Goal: Information Seeking & Learning: Check status

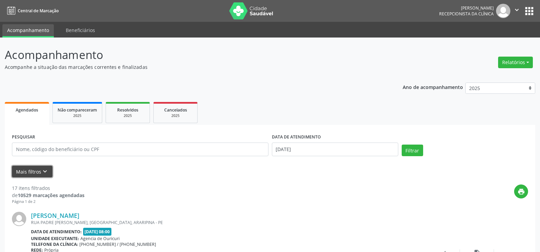
click at [36, 173] on button "Mais filtros keyboard_arrow_down" at bounding box center [32, 172] width 41 height 12
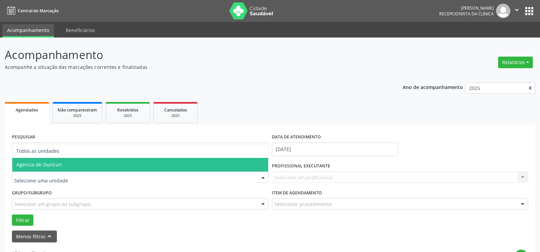
click at [51, 166] on span "Agencia de Ouricuri" at bounding box center [39, 164] width 46 height 6
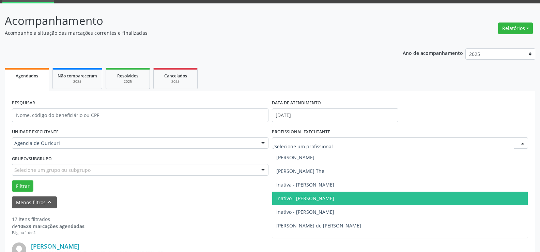
scroll to position [68, 0]
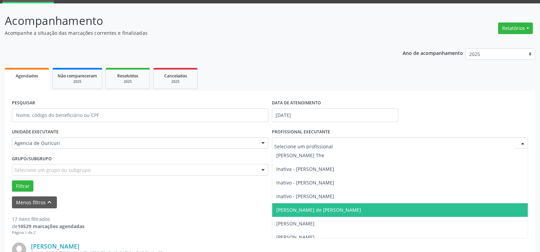
click at [313, 214] on span "[PERSON_NAME] de [PERSON_NAME]" at bounding box center [400, 210] width 256 height 14
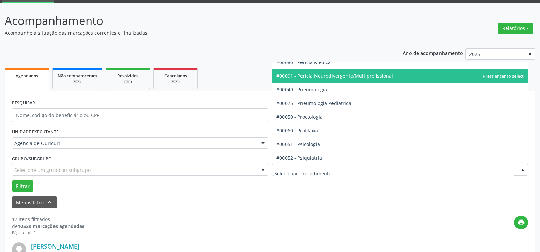
scroll to position [1056, 0]
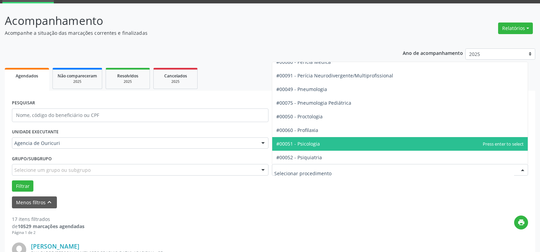
click at [329, 139] on span "#00051 - Psicologia" at bounding box center [400, 144] width 256 height 14
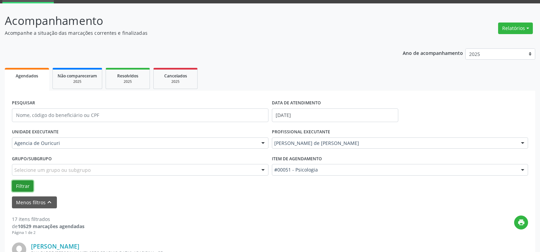
click at [27, 186] on button "Filtrar" at bounding box center [22, 186] width 21 height 12
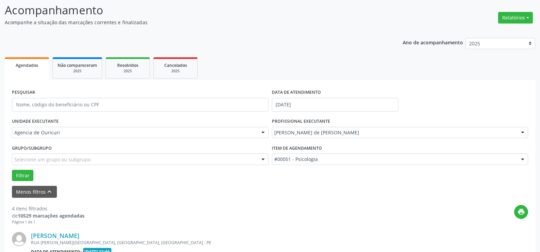
scroll to position [36, 0]
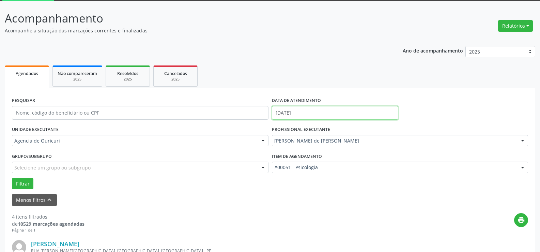
click at [309, 108] on input "[DATE]" at bounding box center [335, 113] width 126 height 14
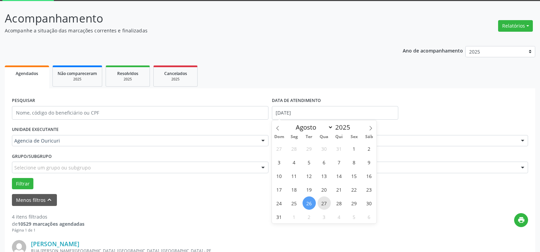
click at [320, 201] on span "27" at bounding box center [323, 202] width 13 height 13
type input "[DATE]"
click at [28, 184] on button "Filtrar" at bounding box center [22, 184] width 21 height 12
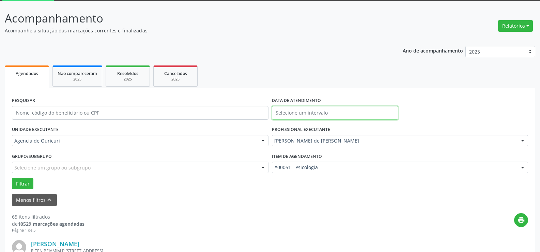
click at [343, 116] on input "text" at bounding box center [335, 113] width 126 height 14
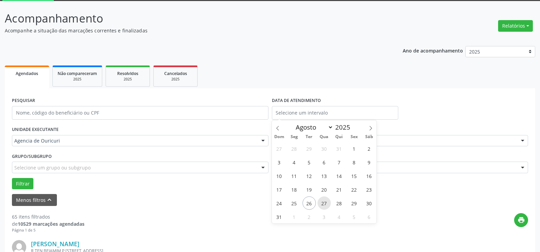
click at [323, 203] on span "27" at bounding box center [323, 202] width 13 height 13
type input "[DATE]"
click at [323, 203] on span "27" at bounding box center [323, 202] width 13 height 13
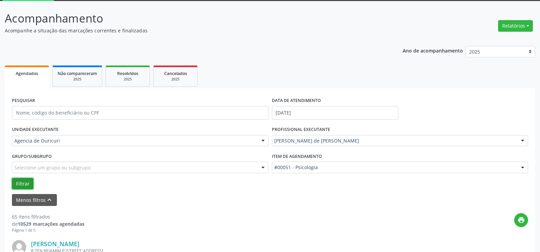
click at [20, 180] on button "Filtrar" at bounding box center [22, 184] width 21 height 12
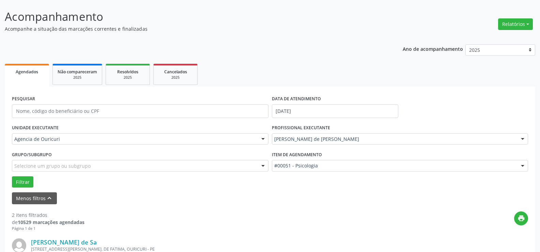
scroll to position [33, 0]
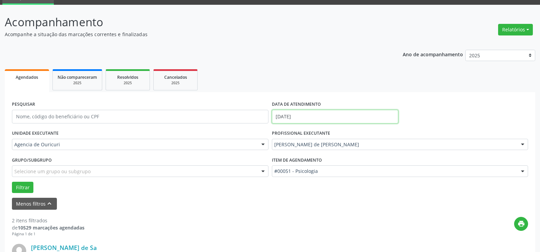
click at [317, 110] on input "[DATE]" at bounding box center [335, 117] width 126 height 14
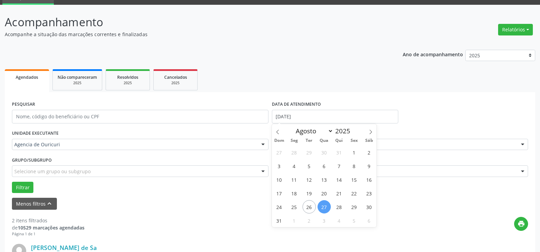
click at [325, 205] on span "27" at bounding box center [323, 206] width 13 height 13
type input "[DATE]"
click at [328, 211] on span "27" at bounding box center [323, 206] width 13 height 13
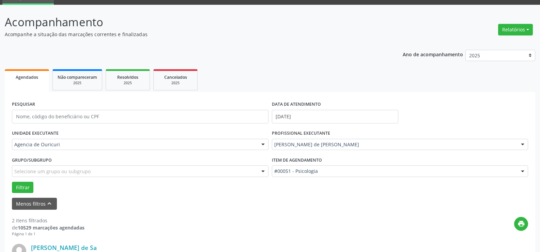
click at [30, 189] on button "Filtrar" at bounding box center [22, 188] width 21 height 12
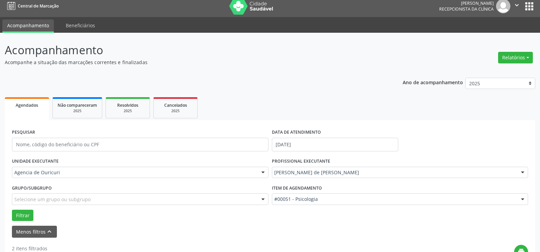
scroll to position [0, 0]
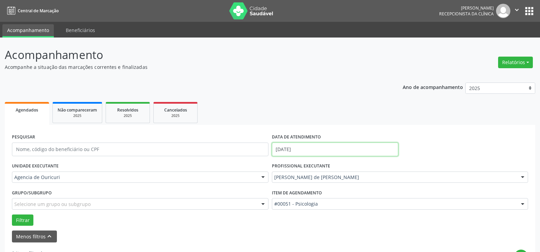
click at [329, 147] on input "[DATE]" at bounding box center [335, 149] width 126 height 14
click at [327, 120] on span "27" at bounding box center [323, 121] width 13 height 13
type input "[DATE]"
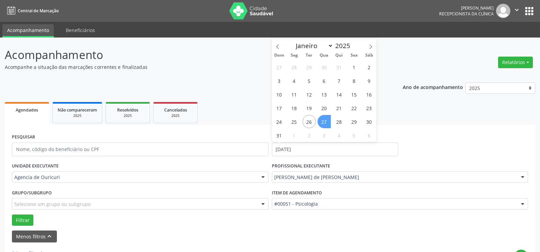
click at [327, 120] on span "27" at bounding box center [323, 121] width 13 height 13
click at [327, 120] on ul "Agendados Não compareceram 2025 Resolvidos 2025 Cancelados 2025" at bounding box center [270, 112] width 530 height 25
click at [22, 222] on button "Filtrar" at bounding box center [22, 220] width 21 height 12
click at [349, 149] on input "[DATE]" at bounding box center [335, 149] width 126 height 14
click at [321, 123] on span "27" at bounding box center [323, 121] width 13 height 13
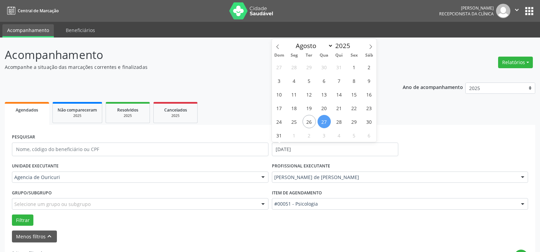
type input "[DATE]"
click at [321, 123] on span "27" at bounding box center [323, 121] width 13 height 13
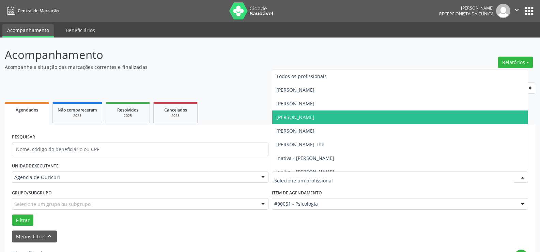
click at [314, 119] on span "[PERSON_NAME]" at bounding box center [295, 117] width 38 height 6
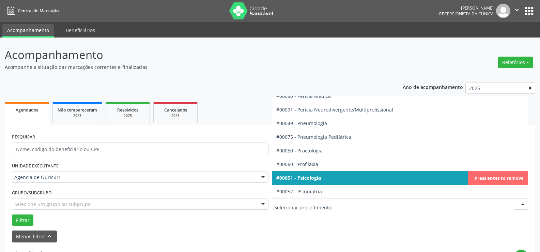
click at [325, 200] on div at bounding box center [400, 204] width 256 height 12
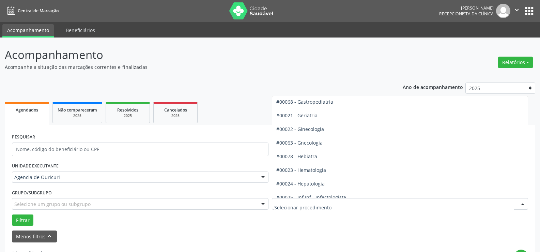
scroll to position [423, 0]
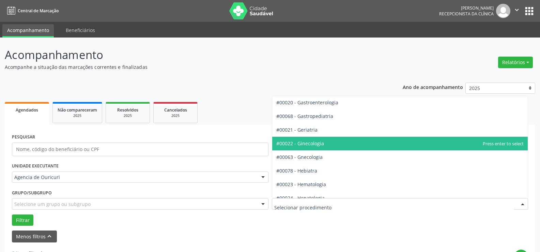
click at [337, 147] on span "#00022 - Ginecologia" at bounding box center [400, 144] width 256 height 14
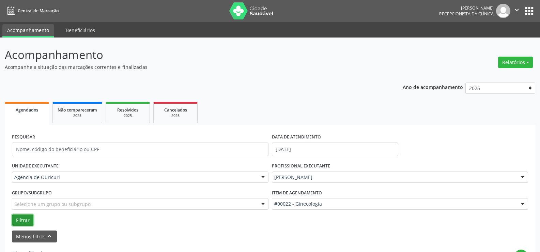
click at [18, 224] on button "Filtrar" at bounding box center [22, 220] width 21 height 12
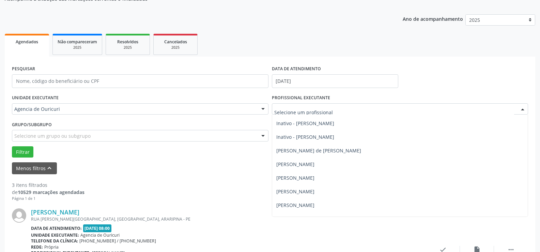
scroll to position [102, 0]
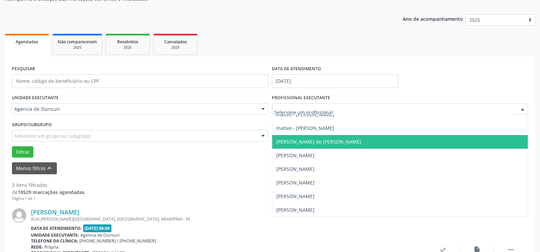
click at [330, 140] on span "[PERSON_NAME] de [PERSON_NAME]" at bounding box center [318, 141] width 85 height 6
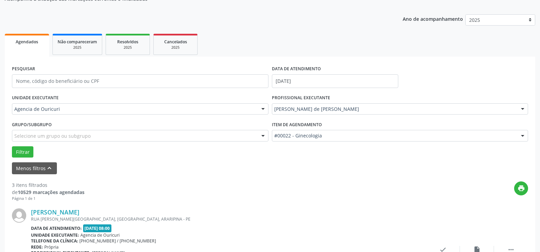
click at [332, 129] on div "Item de agendamento #00022 - Ginecologia #0000 - Alergologia #0001 - Angiologia…" at bounding box center [400, 130] width 256 height 22
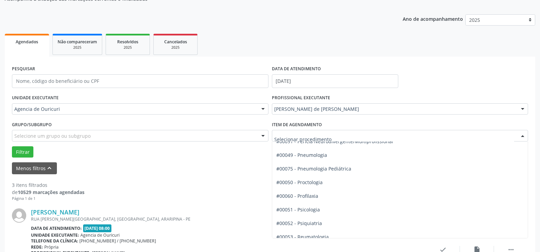
scroll to position [1070, 0]
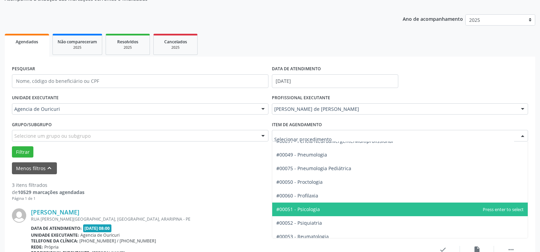
click at [305, 207] on span "#00051 - Psicologia" at bounding box center [298, 209] width 44 height 6
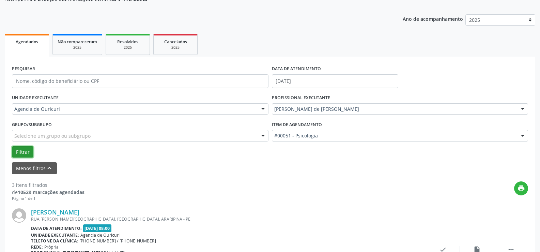
click at [20, 156] on button "Filtrar" at bounding box center [22, 152] width 21 height 12
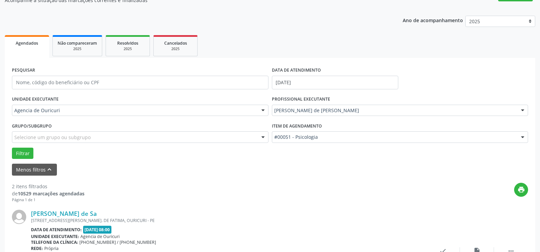
scroll to position [0, 0]
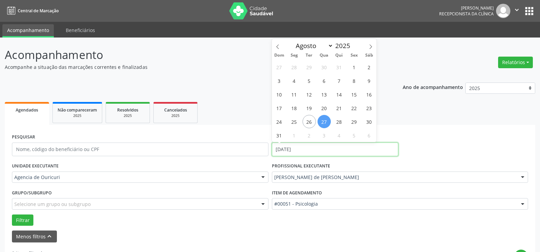
click at [322, 152] on input "[DATE]" at bounding box center [335, 149] width 126 height 14
click at [342, 117] on span "28" at bounding box center [338, 121] width 13 height 13
type input "[DATE]"
click at [342, 119] on span "28" at bounding box center [338, 121] width 13 height 13
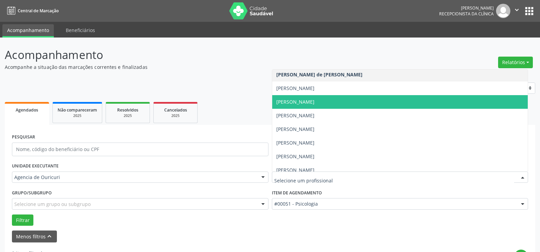
scroll to position [136, 0]
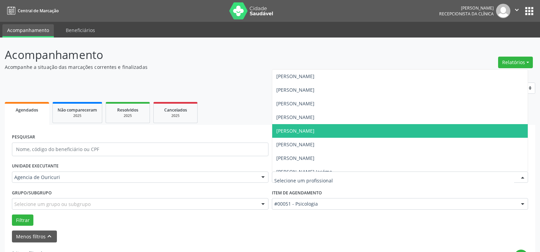
click at [322, 136] on span "[PERSON_NAME]" at bounding box center [400, 131] width 256 height 14
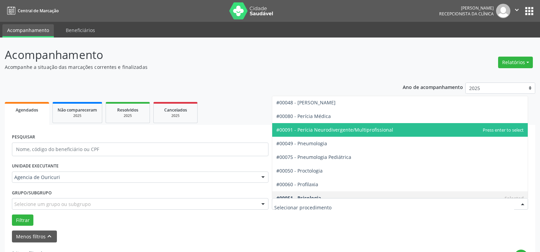
scroll to position [1002, 0]
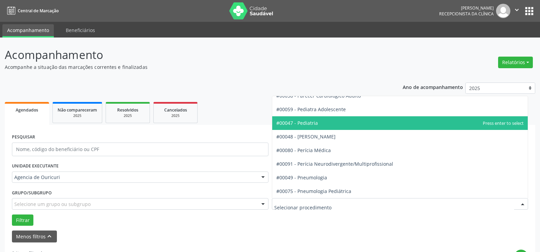
click at [333, 127] on span "#00047 - Pediatria" at bounding box center [400, 123] width 256 height 14
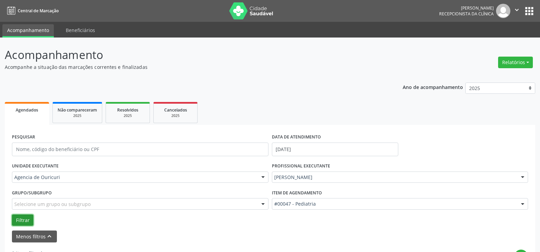
click at [25, 221] on button "Filtrar" at bounding box center [22, 220] width 21 height 12
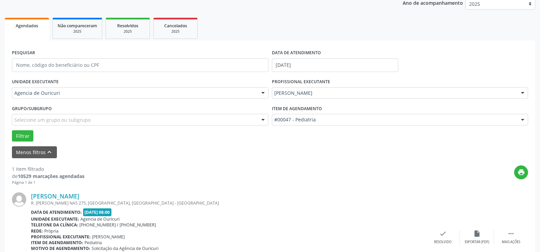
scroll to position [0, 0]
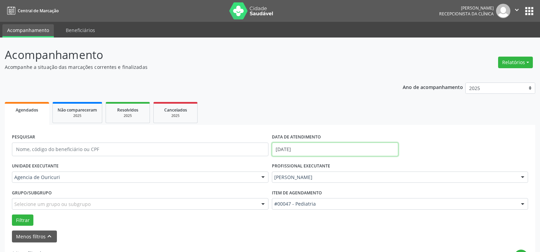
click at [345, 155] on input "[DATE]" at bounding box center [335, 149] width 126 height 14
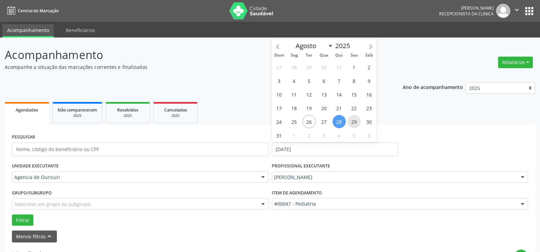
click at [357, 122] on span "29" at bounding box center [353, 121] width 13 height 13
type input "[DATE]"
click at [357, 122] on span "29" at bounding box center [353, 121] width 13 height 13
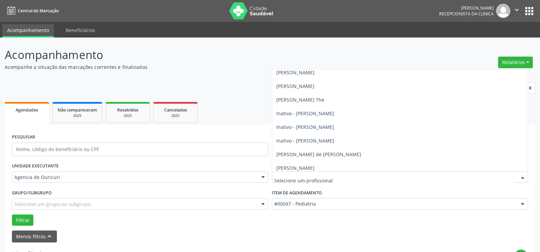
scroll to position [41, 0]
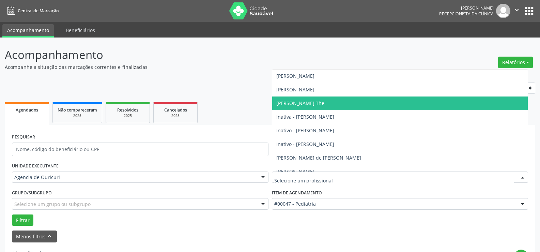
click at [303, 106] on span "[PERSON_NAME] The" at bounding box center [300, 103] width 48 height 6
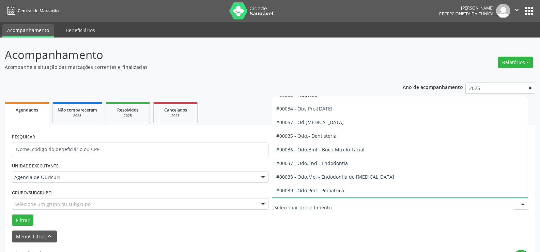
scroll to position [661, 0]
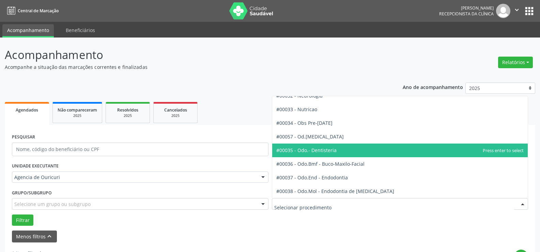
click at [302, 150] on span "#00035 - Odo.- Dentisteria" at bounding box center [306, 150] width 60 height 6
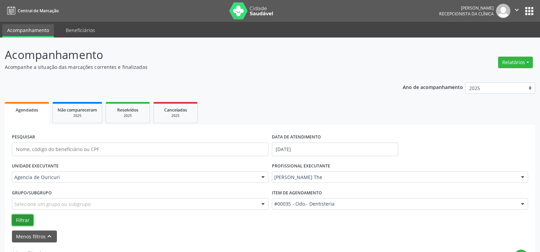
click at [15, 223] on button "Filtrar" at bounding box center [22, 220] width 21 height 12
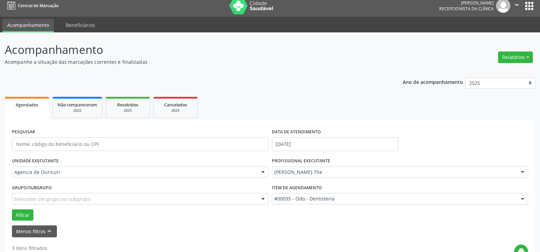
scroll to position [0, 0]
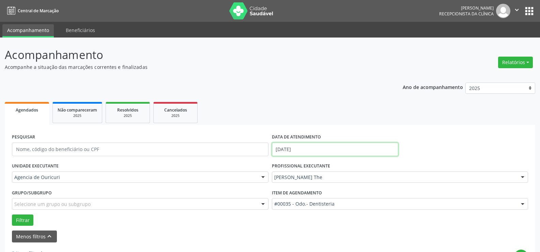
click at [319, 152] on input "[DATE]" at bounding box center [335, 149] width 126 height 14
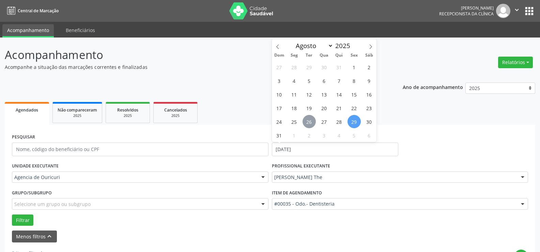
click at [309, 123] on span "26" at bounding box center [308, 121] width 13 height 13
type input "[DATE]"
click at [309, 123] on span "26" at bounding box center [308, 121] width 13 height 13
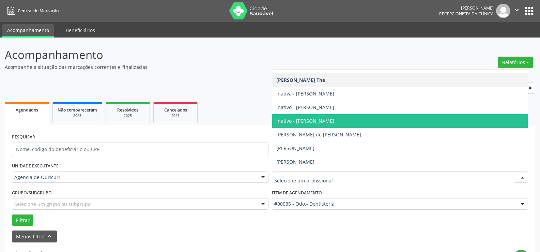
scroll to position [75, 0]
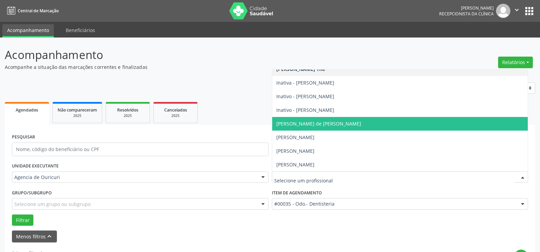
click at [315, 126] on span "[PERSON_NAME] de [PERSON_NAME]" at bounding box center [318, 123] width 85 height 6
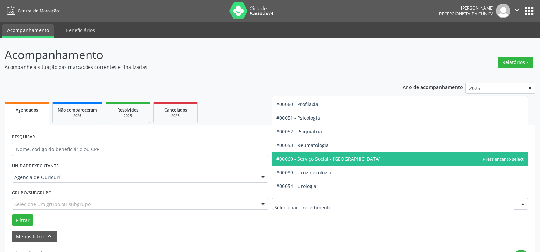
scroll to position [1104, 0]
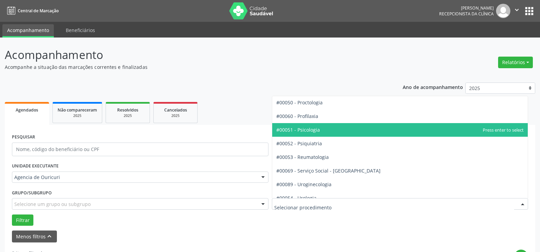
click at [325, 135] on span "#00051 - Psicologia" at bounding box center [400, 130] width 256 height 14
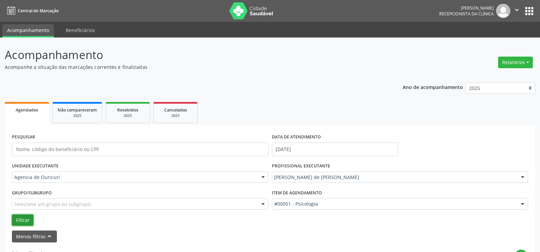
click at [27, 222] on button "Filtrar" at bounding box center [22, 220] width 21 height 12
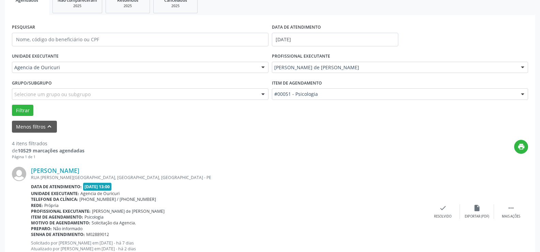
scroll to position [102, 0]
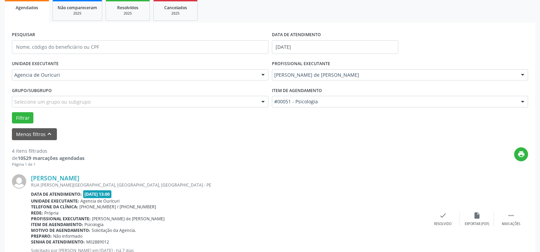
click at [138, 34] on div "PESQUISAR" at bounding box center [140, 44] width 260 height 29
